Goal: Task Accomplishment & Management: Manage account settings

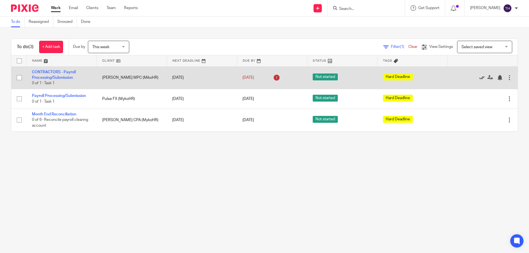
click at [479, 78] on icon at bounding box center [482, 78] width 6 height 6
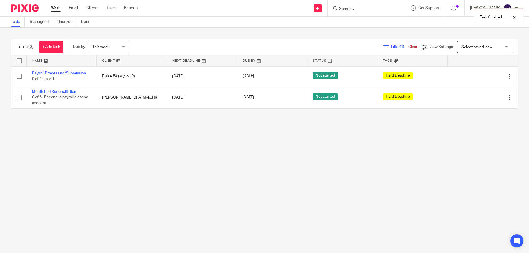
click at [101, 47] on span "This week" at bounding box center [100, 47] width 17 height 4
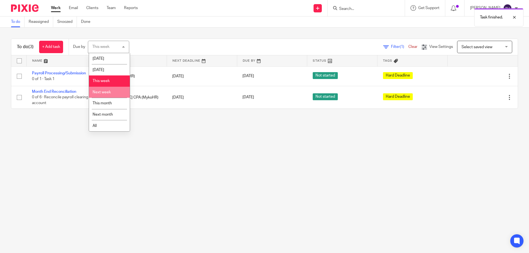
click at [109, 92] on span "Next week" at bounding box center [102, 92] width 18 height 4
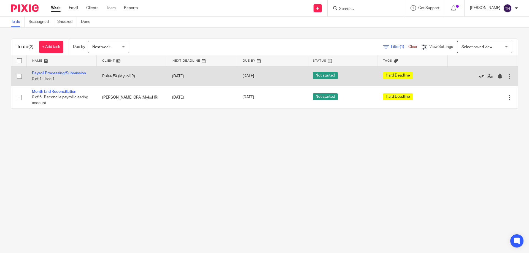
click at [479, 77] on icon at bounding box center [482, 77] width 6 height 6
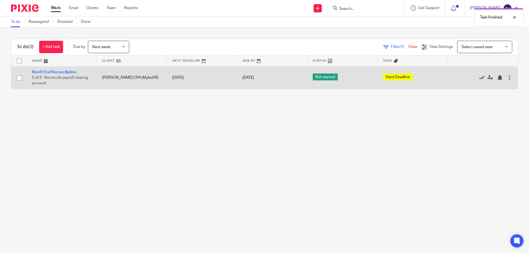
click at [479, 77] on icon at bounding box center [482, 78] width 6 height 6
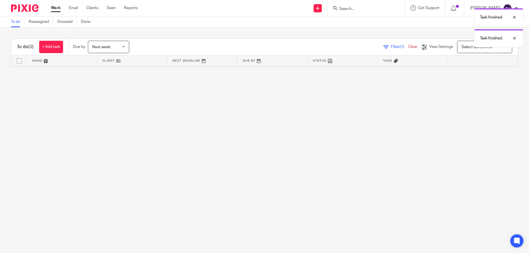
click at [364, 8] on div "Task finished. Task finished." at bounding box center [394, 27] width 259 height 42
drag, startPoint x: 367, startPoint y: 9, endPoint x: 368, endPoint y: 6, distance: 3.5
click at [367, 8] on div "Task finished. Task finished." at bounding box center [394, 27] width 259 height 42
drag, startPoint x: 353, startPoint y: 8, endPoint x: 353, endPoint y: 11, distance: 3.0
click at [353, 9] on div "Task finished. Task finished." at bounding box center [394, 27] width 259 height 42
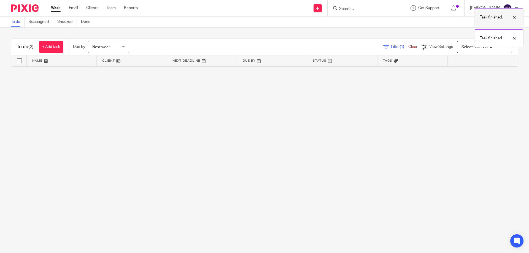
click at [512, 18] on div at bounding box center [510, 17] width 15 height 7
click at [514, 17] on div at bounding box center [510, 17] width 15 height 7
click at [354, 8] on input "Search" at bounding box center [364, 9] width 50 height 5
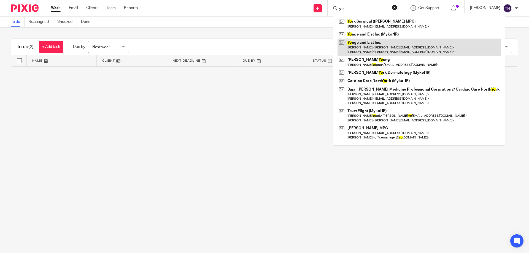
type input "yo"
click at [376, 41] on link at bounding box center [419, 47] width 163 height 17
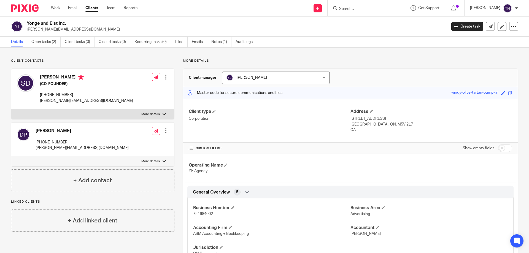
click at [206, 214] on span "751684002" at bounding box center [203, 214] width 20 height 4
copy span "751684002"
